Goal: Use online tool/utility

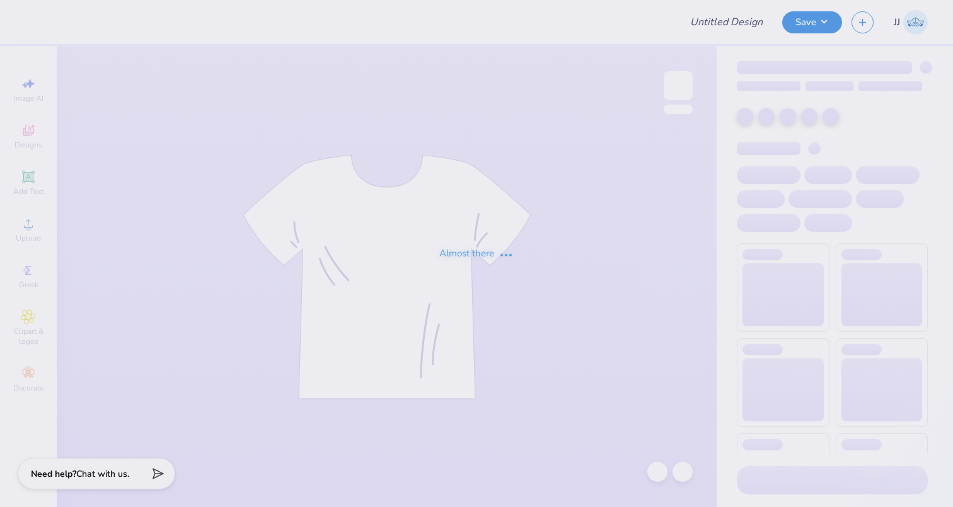
type input "NO"
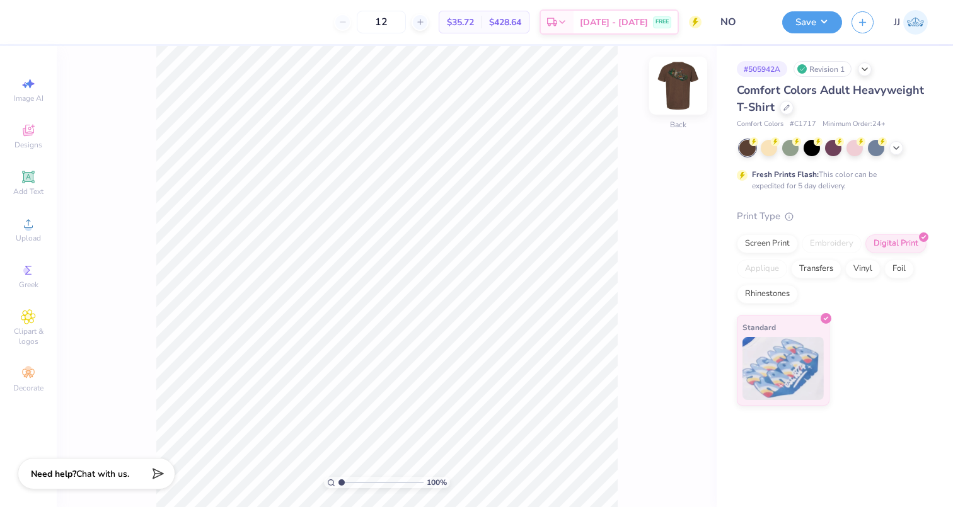
click at [674, 89] on img at bounding box center [678, 85] width 50 height 50
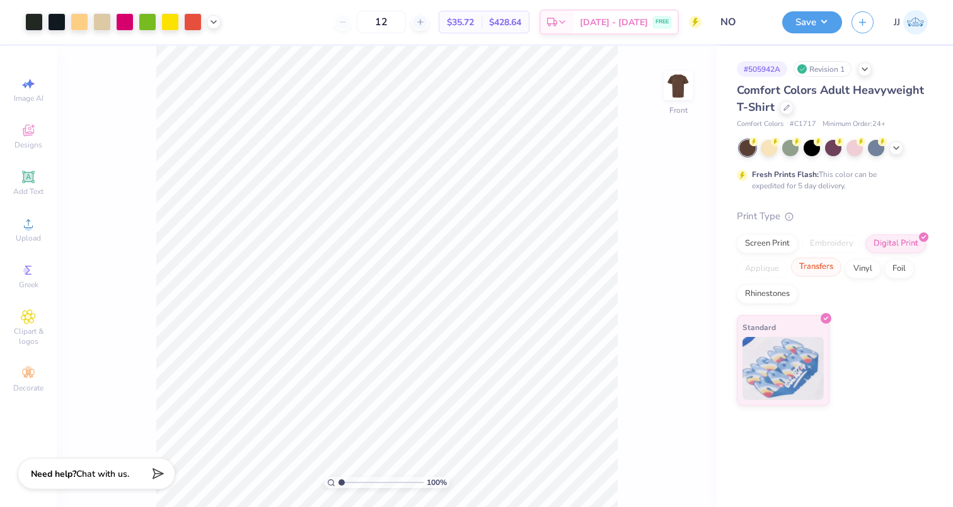
click at [824, 268] on div "Transfers" at bounding box center [816, 267] width 50 height 19
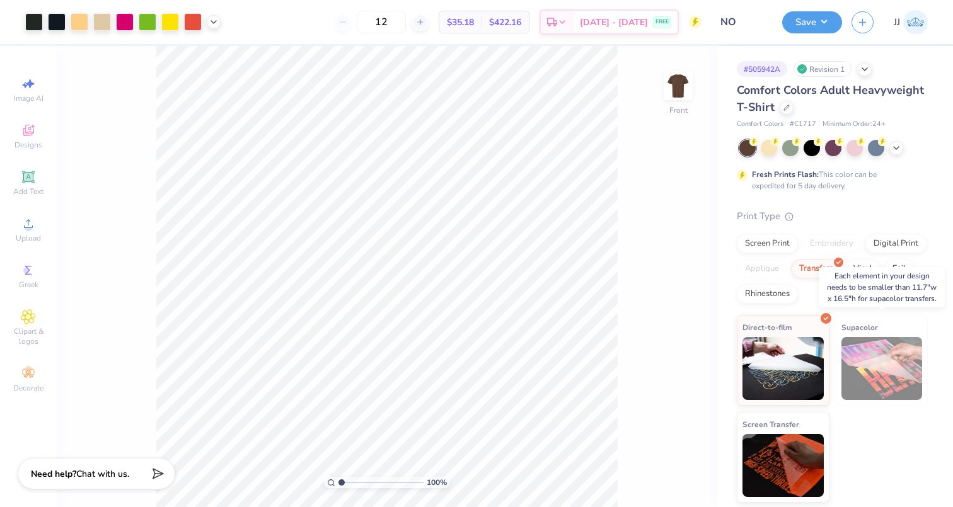
click at [877, 367] on img at bounding box center [881, 368] width 81 height 63
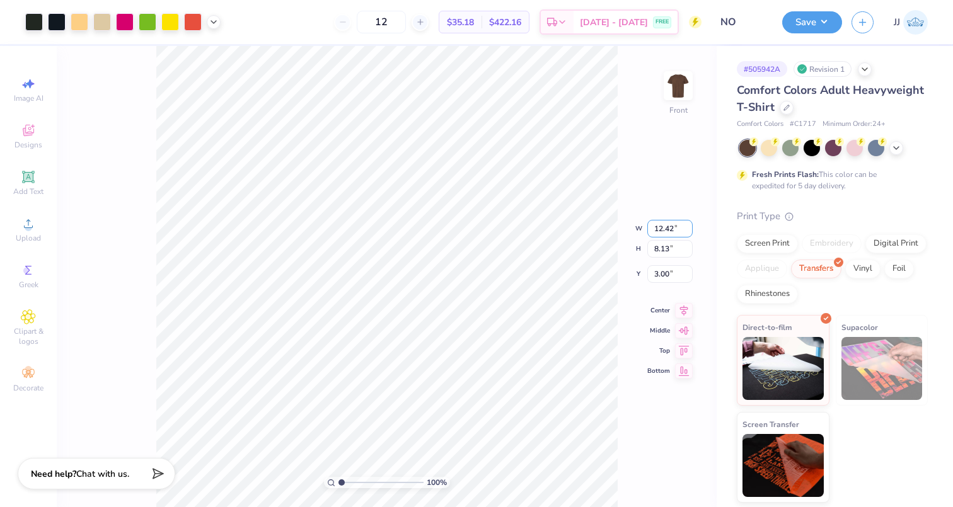
drag, startPoint x: 676, startPoint y: 231, endPoint x: 667, endPoint y: 243, distance: 15.4
click at [634, 231] on div "100 % Front W 12.42 12.42 " H 8.13 8.13 " Y 3.00 3.00 " Center Middle Top Bottom" at bounding box center [387, 276] width 660 height 461
click at [667, 234] on input "12.42" at bounding box center [669, 229] width 45 height 18
type input "1"
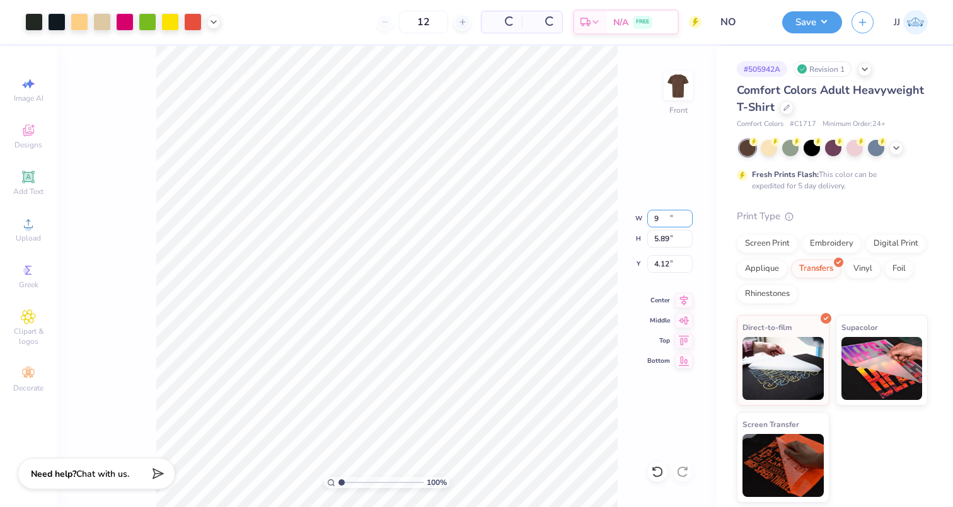
type input "9.00"
type input "5.89"
type input "4.12"
